Goal: Find specific page/section: Find specific page/section

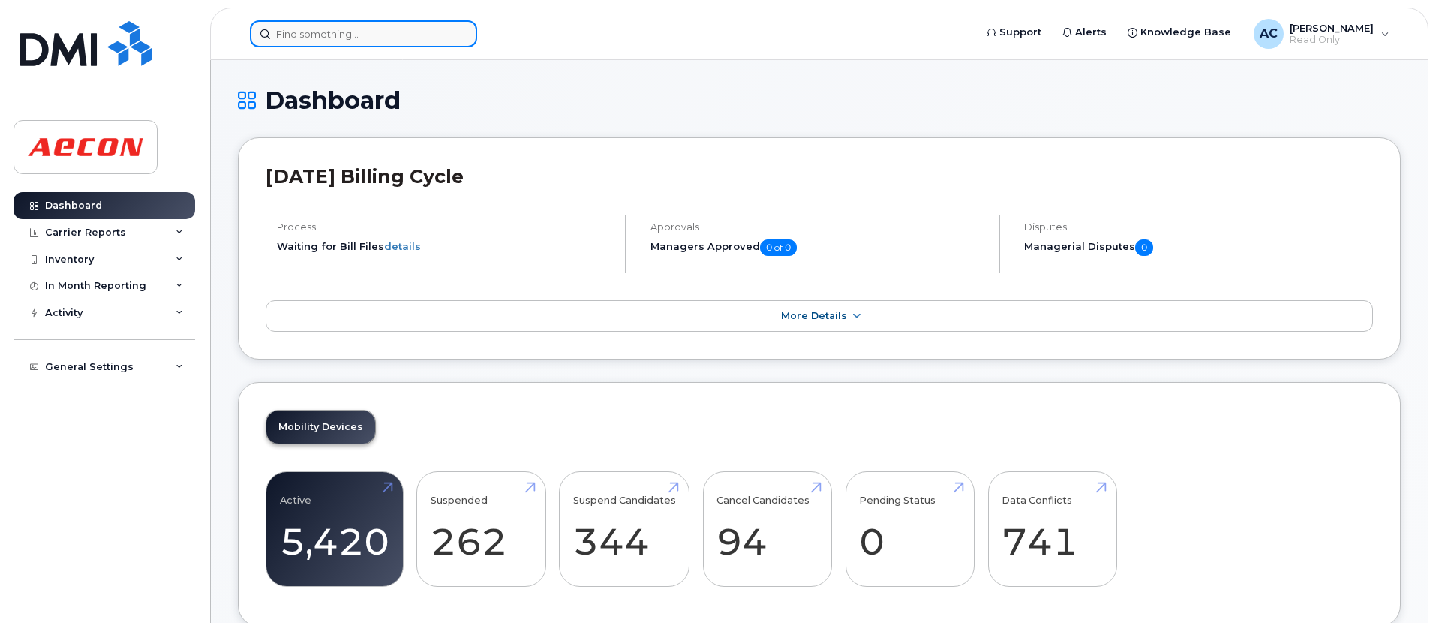
click at [386, 40] on input at bounding box center [363, 33] width 227 height 27
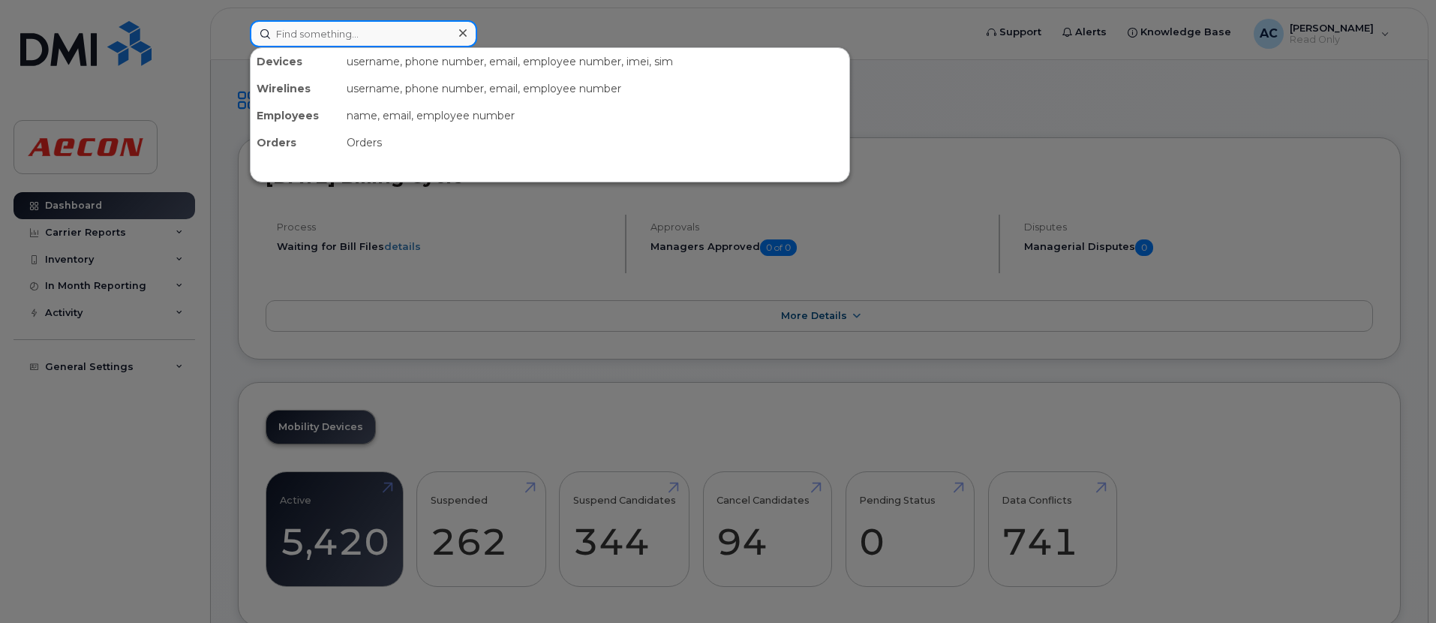
paste input "2495350926"
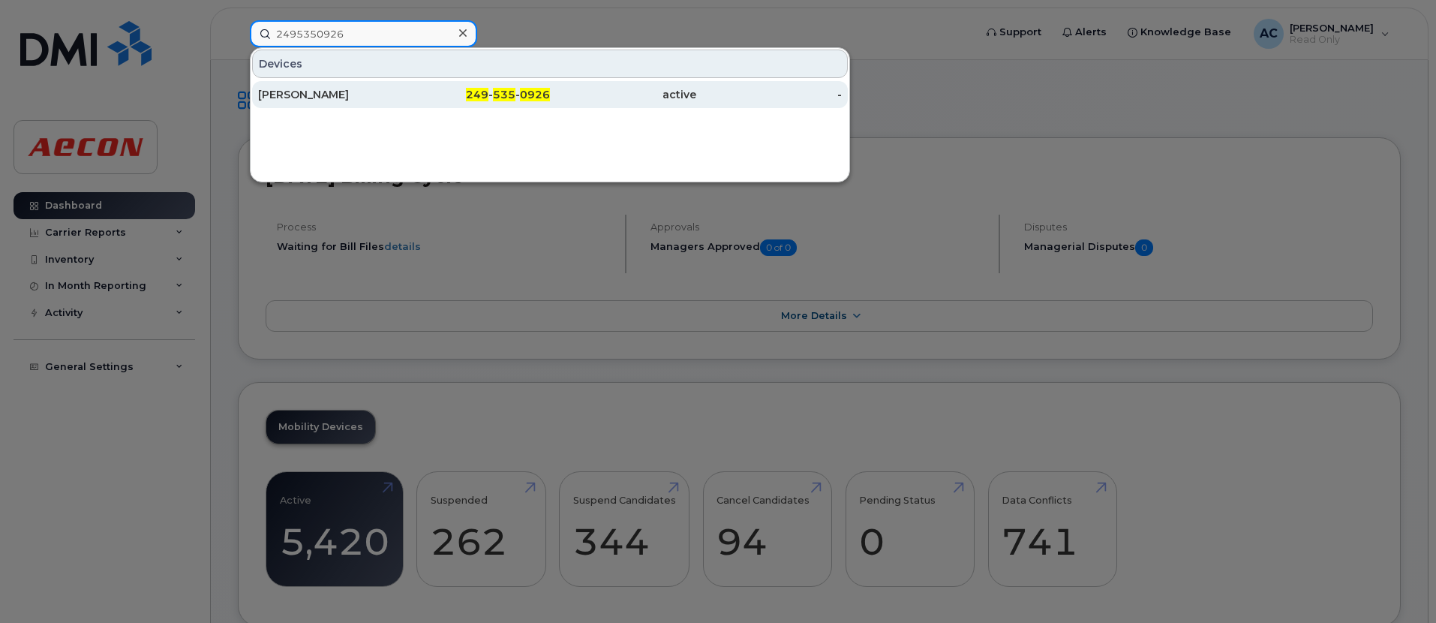
type input "2495350926"
click at [392, 98] on div "[PERSON_NAME]" at bounding box center [331, 94] width 146 height 15
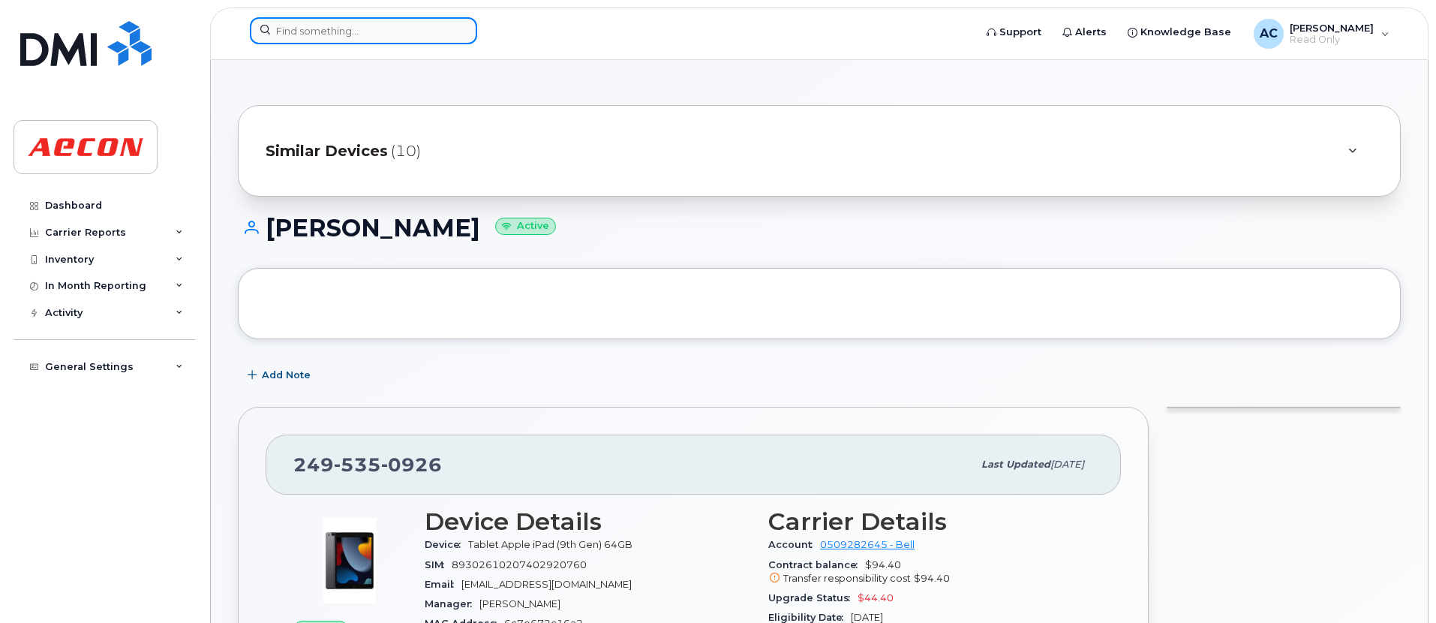
click at [384, 38] on input at bounding box center [363, 30] width 227 height 27
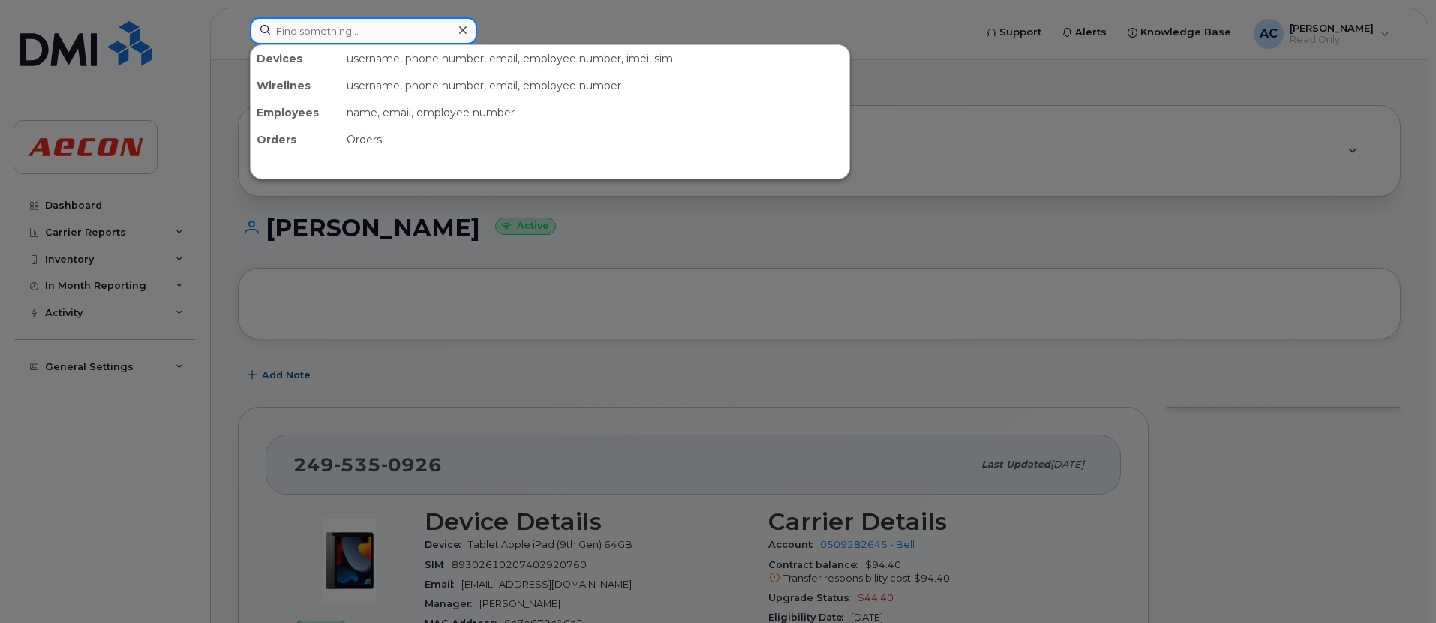
paste input "2495354769"
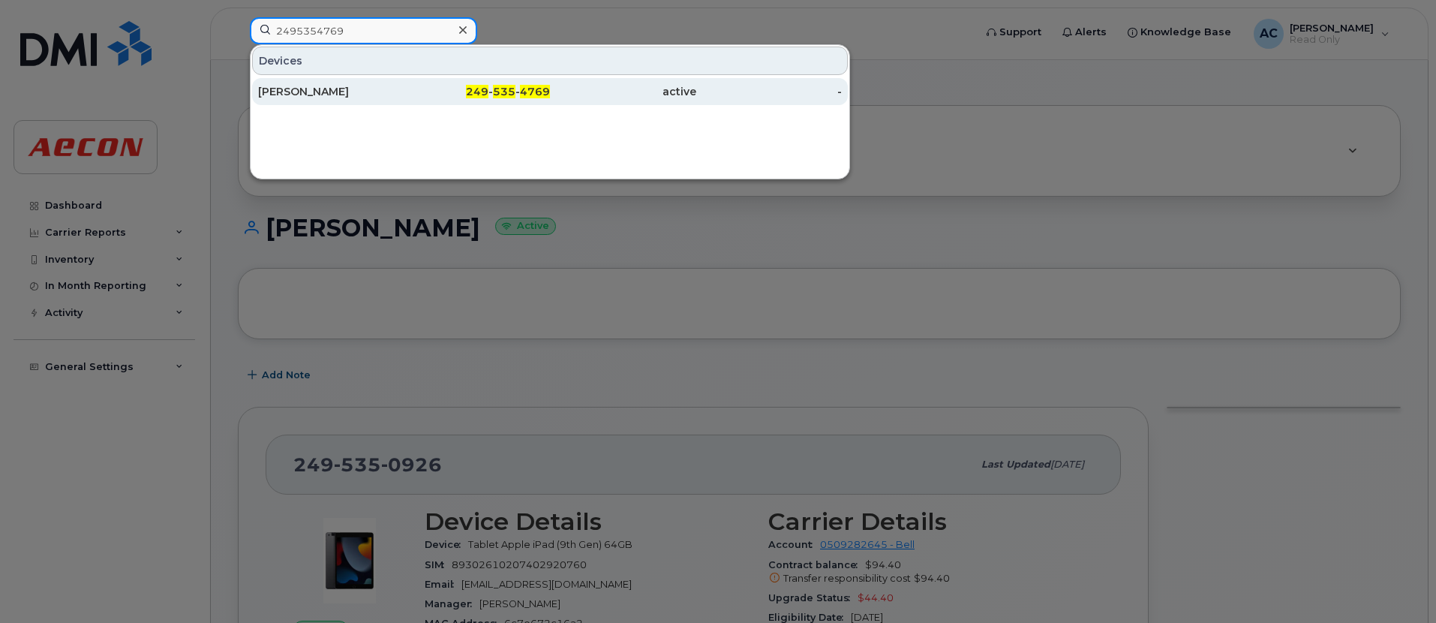
type input "2495354769"
click at [438, 90] on div "249 - 535 - 4769" at bounding box center [477, 91] width 146 height 15
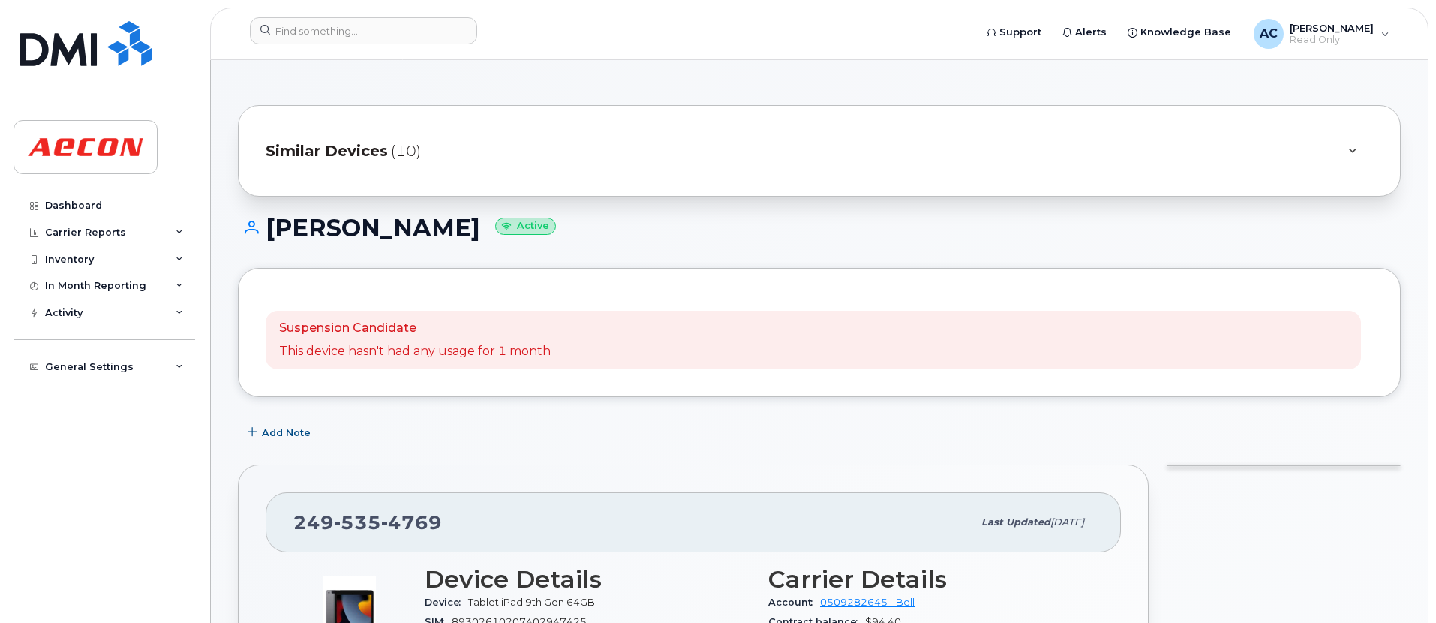
scroll to position [75, 0]
